Goal: Browse casually: Explore the website without a specific task or goal

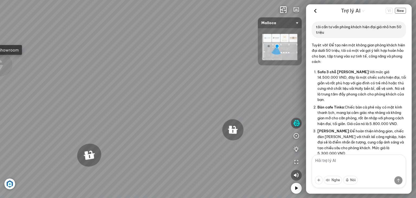
scroll to position [520, 0]
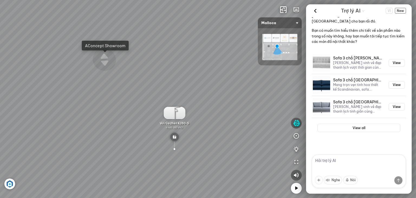
drag, startPoint x: 0, startPoint y: 0, endPoint x: 276, endPoint y: 88, distance: 289.5
click at [274, 87] on div "Máy hút khói khử mùi áp tường MC 750E 7.800.000 VND Máy hút khói khử mùi áp tườ…" at bounding box center [208, 99] width 416 height 198
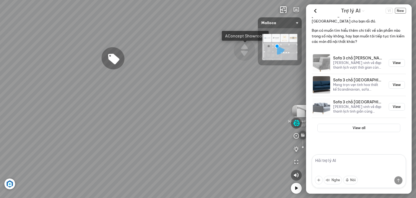
drag, startPoint x: 171, startPoint y: 86, endPoint x: 253, endPoint y: 73, distance: 82.3
click at [248, 76] on div "Máy hút khói khử mùi áp tường MC 750E 7.800.000 VND Máy hút khói khử mùi áp tườ…" at bounding box center [208, 99] width 416 height 198
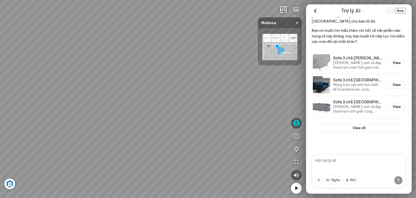
drag, startPoint x: 148, startPoint y: 99, endPoint x: 162, endPoint y: 75, distance: 27.2
click at [164, 75] on div "Máy hút khói khử mùi áp tường MC 750E 7.800.000 VND Máy hút khói khử mùi áp tườ…" at bounding box center [208, 99] width 416 height 198
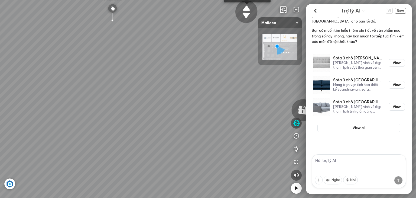
click at [139, 136] on div "Máy hút khói khử mùi áp tường MC 750E 7.800.000 VND Máy hút khói khử mùi áp tườ…" at bounding box center [208, 99] width 416 height 198
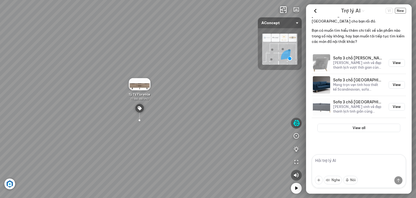
drag, startPoint x: 160, startPoint y: 125, endPoint x: 224, endPoint y: 116, distance: 63.9
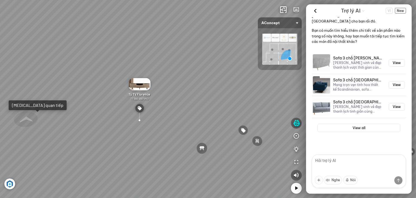
drag, startPoint x: 131, startPoint y: 124, endPoint x: 197, endPoint y: 117, distance: 65.7
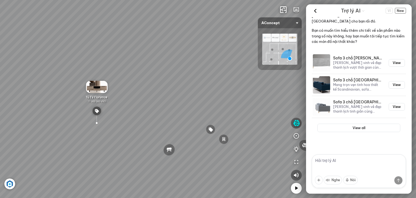
drag, startPoint x: 163, startPoint y: 117, endPoint x: 102, endPoint y: 117, distance: 61.8
click at [103, 117] on div "Ghế ăn Andrew 3.200.000 VND Ghế ăn Wilma 1.800.000 VND Sofa 3 chỗ [PERSON_NAME]…" at bounding box center [208, 99] width 416 height 198
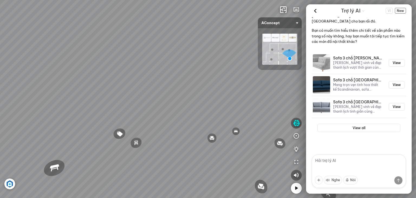
drag, startPoint x: 211, startPoint y: 119, endPoint x: 57, endPoint y: 90, distance: 156.9
click at [65, 89] on div "Ghế ăn Andrew 3.200.000 VND Ghế ăn Wilma 1.800.000 VND Sofa 3 chỗ [PERSON_NAME]…" at bounding box center [208, 99] width 416 height 198
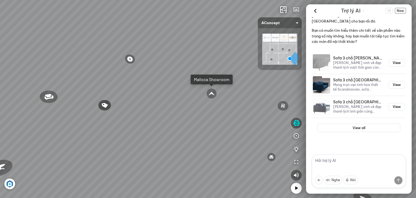
drag, startPoint x: 166, startPoint y: 122, endPoint x: 14, endPoint y: 86, distance: 155.8
click at [15, 85] on div "Ghế ăn Andrew 3.200.000 VND Ghế ăn Wilma 1.800.000 VND Sofa 3 chỗ [PERSON_NAME]…" at bounding box center [208, 99] width 416 height 198
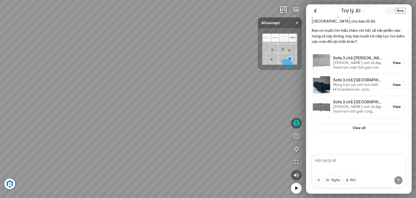
drag, startPoint x: 198, startPoint y: 79, endPoint x: 110, endPoint y: 109, distance: 93.5
click at [110, 109] on div "Ghế ăn Andrew 3.200.000 VND Ghế ăn Wilma 1.800.000 VND Sofa 3 chỗ [PERSON_NAME]…" at bounding box center [208, 99] width 416 height 198
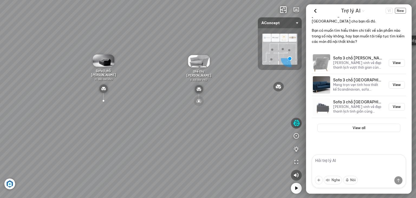
click at [203, 102] on div at bounding box center [199, 101] width 11 height 11
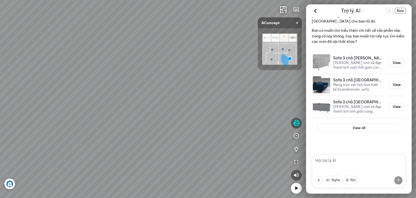
drag, startPoint x: 180, startPoint y: 75, endPoint x: 136, endPoint y: 92, distance: 47.3
click at [136, 92] on div "Ghế ăn Andrew 3.200.000 VND Ghế ăn Wilma 1.800.000 VND Sofa 3 chỗ [PERSON_NAME]…" at bounding box center [208, 99] width 416 height 198
drag, startPoint x: 208, startPoint y: 76, endPoint x: 152, endPoint y: 84, distance: 56.4
click at [152, 84] on div "Ghế ăn Andrew 3.200.000 VND Ghế ăn Wilma 1.800.000 VND Sofa 3 chỗ [PERSON_NAME]…" at bounding box center [208, 99] width 416 height 198
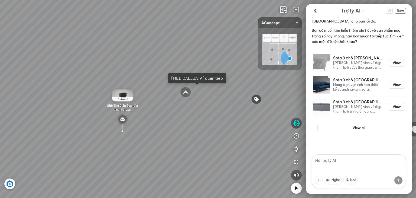
click at [184, 126] on div "Ghế ăn Andrew 3.200.000 VND Ghế ăn Wilma 1.800.000 VND Sofa 3 chỗ [PERSON_NAME]…" at bounding box center [208, 99] width 416 height 198
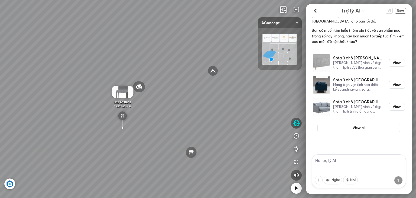
drag, startPoint x: 208, startPoint y: 116, endPoint x: 77, endPoint y: 96, distance: 132.5
click at [80, 95] on div "Sofa góc phải Amery 110.000.000 VND Sofa 2 chỗ Biloxi 15.000.000 VND Sofa góc t…" at bounding box center [208, 99] width 416 height 198
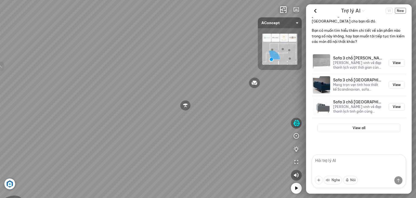
drag, startPoint x: 211, startPoint y: 84, endPoint x: 30, endPoint y: 75, distance: 181.6
click at [31, 75] on div "Sofa góc phải Amery 110.000.000 VND Sofa 2 chỗ Biloxi 15.000.000 VND Sofa góc t…" at bounding box center [208, 99] width 416 height 198
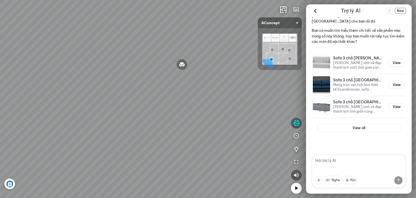
drag, startPoint x: 135, startPoint y: 81, endPoint x: 0, endPoint y: 73, distance: 135.0
click at [0, 73] on div "Sofa góc phải Amery 110.000.000 VND Sofa 2 chỗ Biloxi 15.000.000 VND Sofa góc t…" at bounding box center [208, 99] width 416 height 198
drag, startPoint x: 182, startPoint y: 81, endPoint x: 102, endPoint y: 98, distance: 82.4
click at [102, 98] on div "Sofa góc phải Amery 110.000.000 VND Sofa 2 chỗ Biloxi 15.000.000 VND Sofa góc t…" at bounding box center [208, 99] width 416 height 198
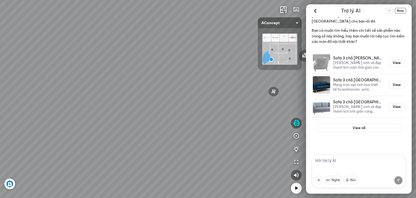
click at [139, 98] on div "Sofa góc phải Amery 110.000.000 VND Sofa 2 chỗ Biloxi 15.000.000 VND Sofa góc t…" at bounding box center [208, 99] width 416 height 198
click at [150, 101] on div "Sofa góc phải Amery 110.000.000 VND Sofa 2 chỗ Biloxi 15.000.000 VND Sofa góc t…" at bounding box center [208, 99] width 416 height 198
drag, startPoint x: 167, startPoint y: 129, endPoint x: 67, endPoint y: 111, distance: 101.6
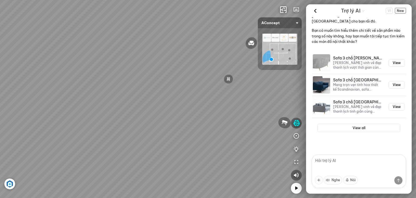
click at [68, 111] on div "Sofa góc phải Amery 110.000.000 VND Sofa 2 chỗ Biloxi 15.000.000 VND Sofa góc t…" at bounding box center [208, 99] width 416 height 198
drag, startPoint x: 165, startPoint y: 106, endPoint x: 161, endPoint y: 72, distance: 34.9
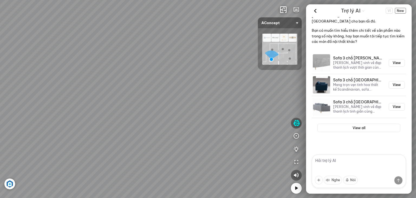
click at [161, 72] on div "Sofa góc phải Amery 110.000.000 VND Sofa 2 chỗ Biloxi 15.000.000 VND Sofa góc t…" at bounding box center [208, 99] width 416 height 198
